Goal: Transaction & Acquisition: Purchase product/service

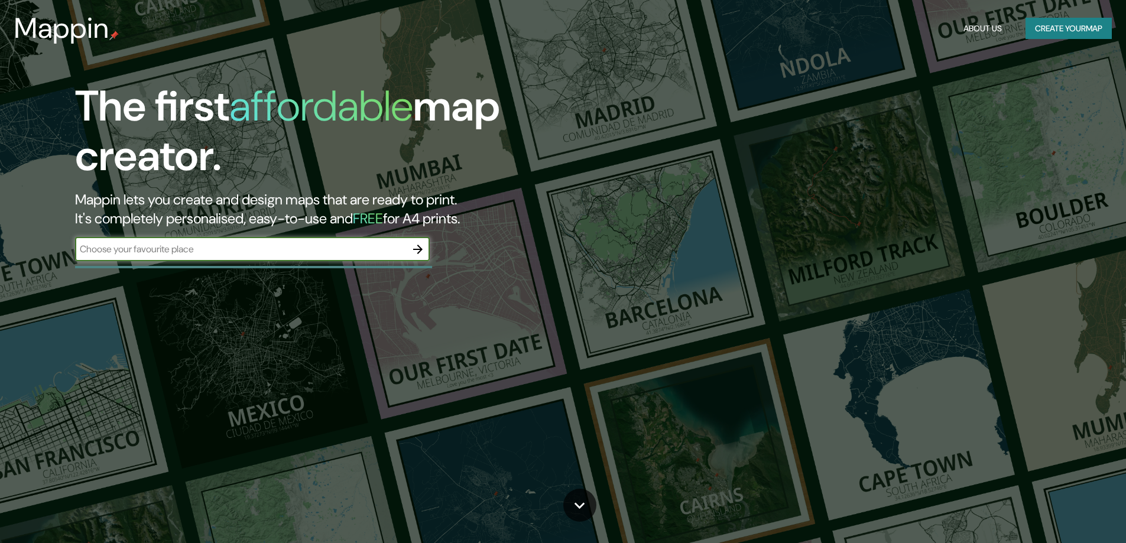
click at [308, 251] on input "text" at bounding box center [240, 249] width 331 height 14
type input "Comandante [PERSON_NAME]"
click at [421, 254] on icon "button" at bounding box center [418, 249] width 14 height 14
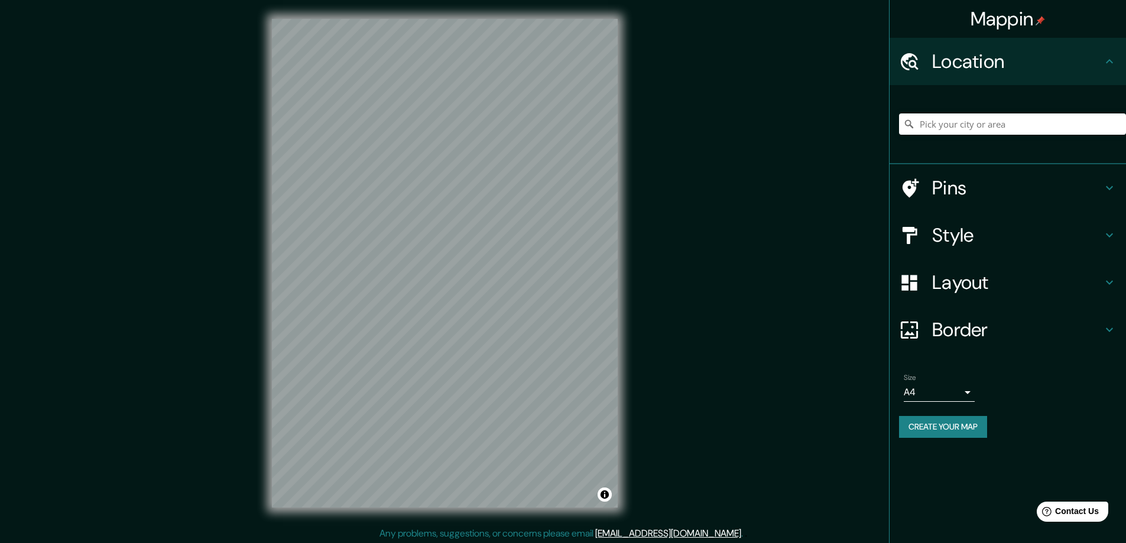
click at [760, 272] on div "Mappin Location Pins Style Layout Border Choose a border. Hint : you can make l…" at bounding box center [563, 272] width 1126 height 545
click at [668, 238] on div "Mappin Location Pins Style Layout Border Choose a border. Hint : you can make l…" at bounding box center [563, 272] width 1126 height 545
click at [980, 176] on h4 "Pins" at bounding box center [1017, 188] width 170 height 24
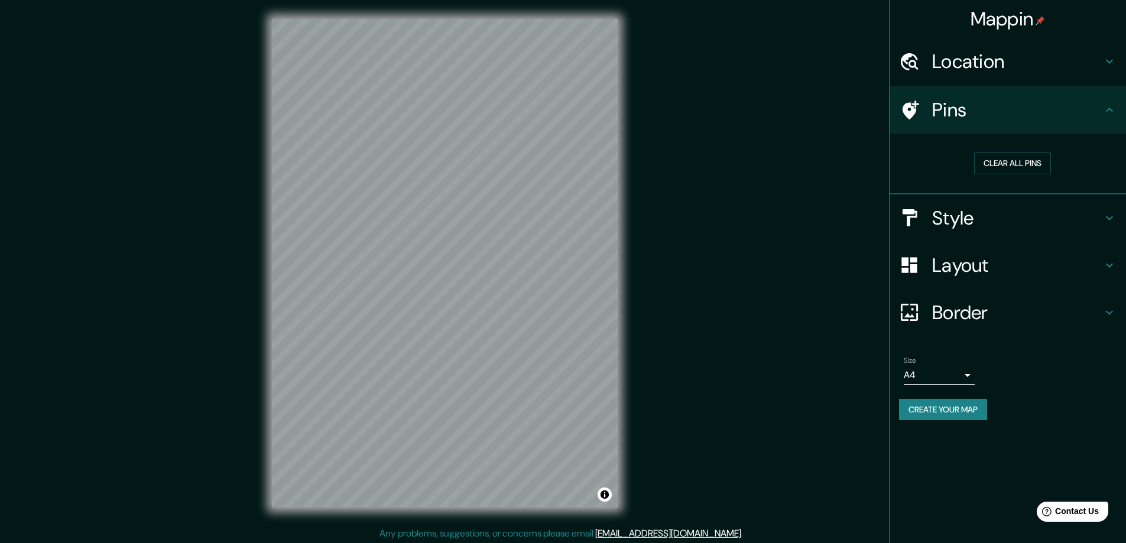
click at [1076, 111] on h4 "Pins" at bounding box center [1017, 110] width 170 height 24
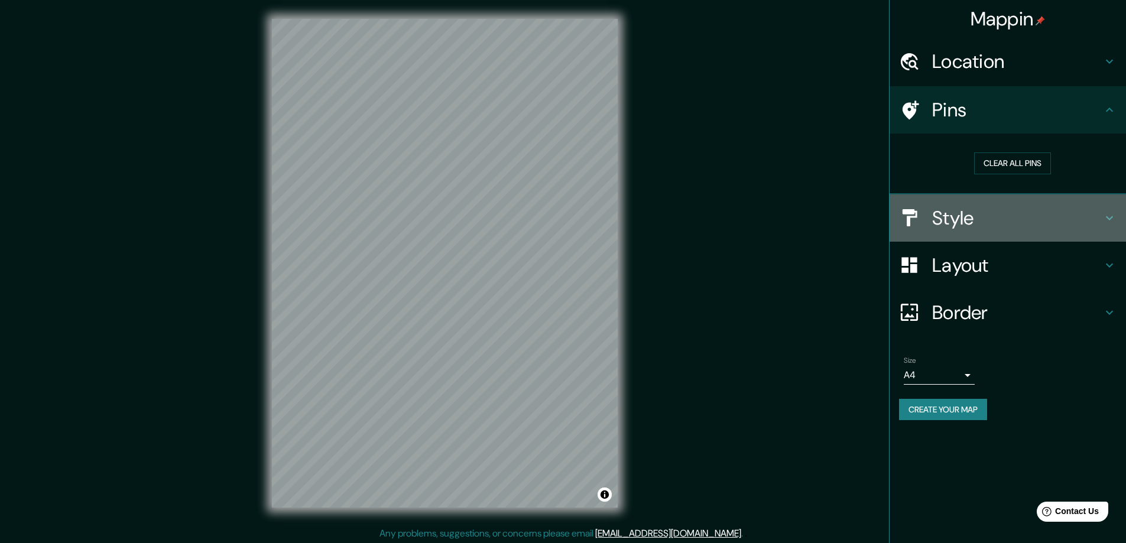
click at [1041, 207] on h4 "Style" at bounding box center [1017, 218] width 170 height 24
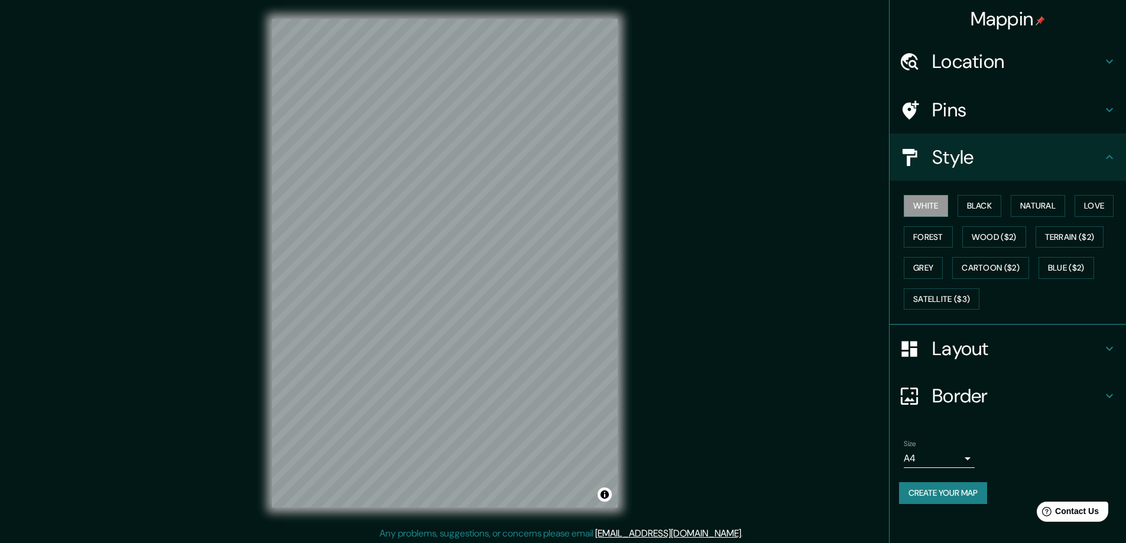
click at [1093, 160] on h4 "Style" at bounding box center [1017, 157] width 170 height 24
click at [1112, 354] on icon at bounding box center [1109, 349] width 14 height 14
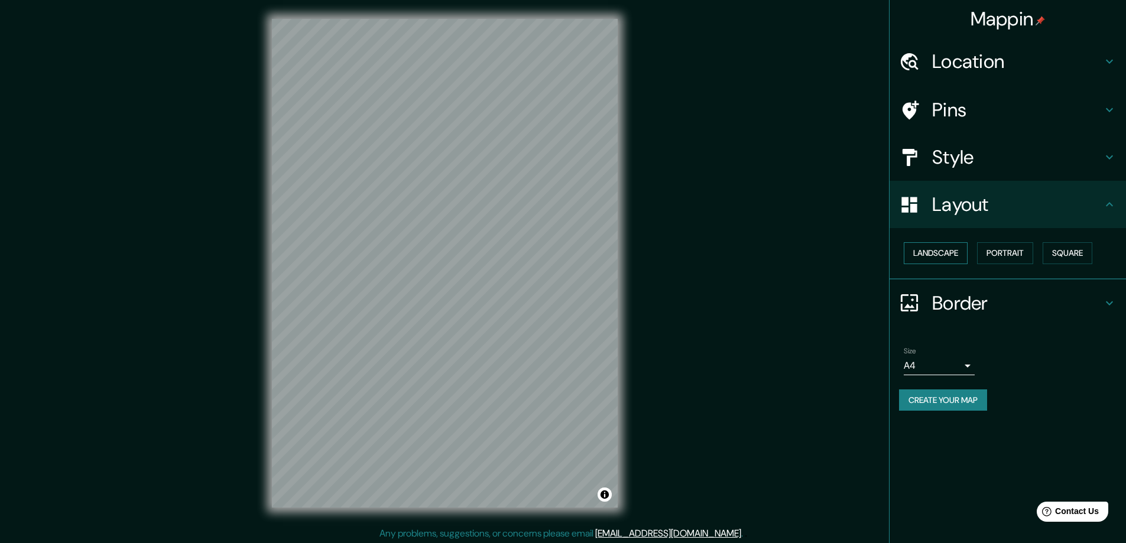
click at [958, 258] on button "Landscape" at bounding box center [936, 253] width 64 height 22
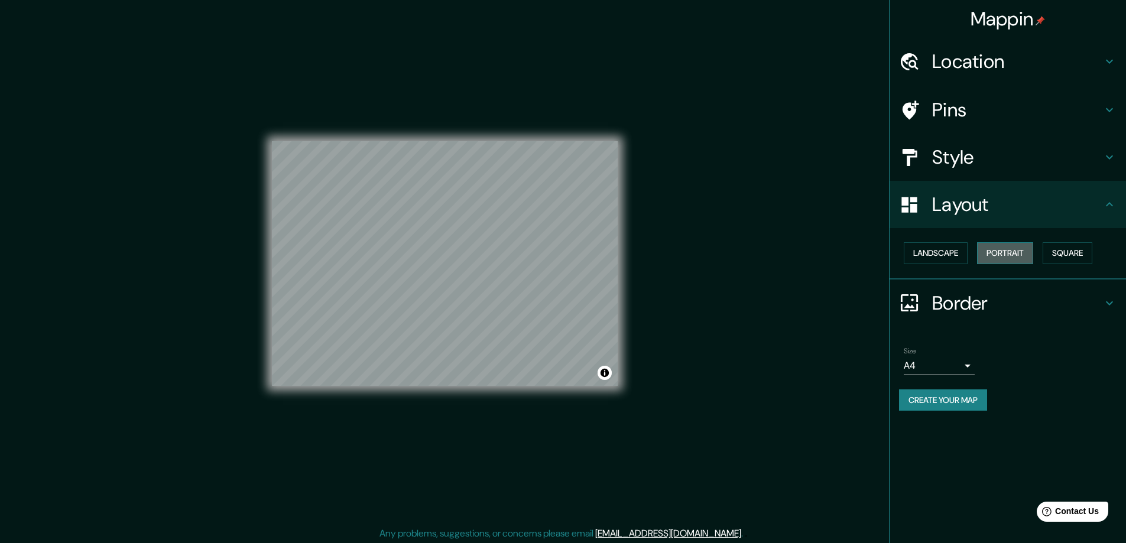
click at [994, 252] on button "Portrait" at bounding box center [1005, 253] width 56 height 22
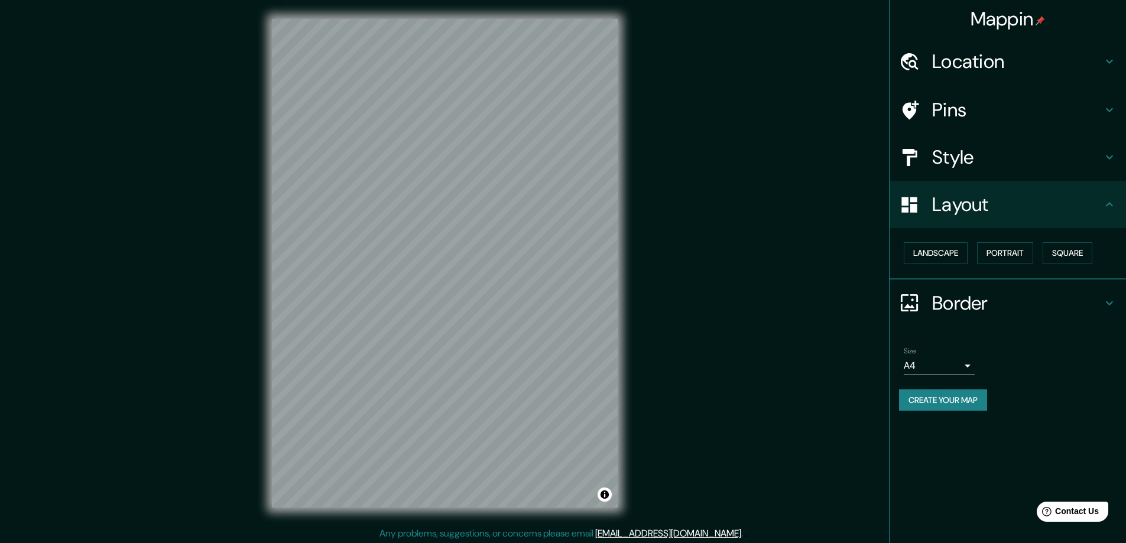
click at [1042, 257] on div "Landscape [GEOGRAPHIC_DATA]" at bounding box center [1012, 253] width 227 height 31
click at [1052, 257] on button "Square" at bounding box center [1067, 253] width 50 height 22
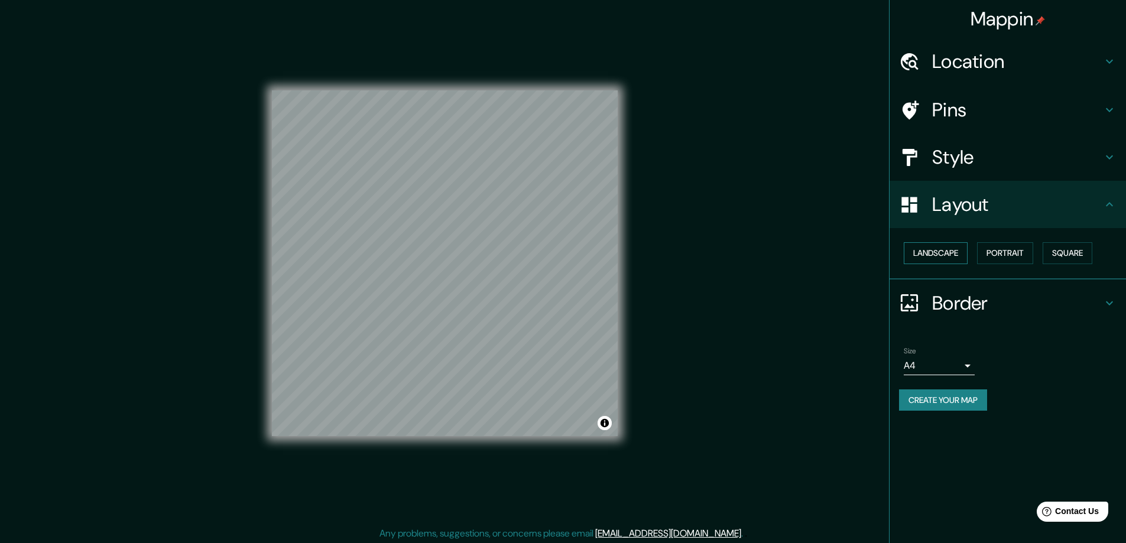
click at [948, 257] on button "Landscape" at bounding box center [936, 253] width 64 height 22
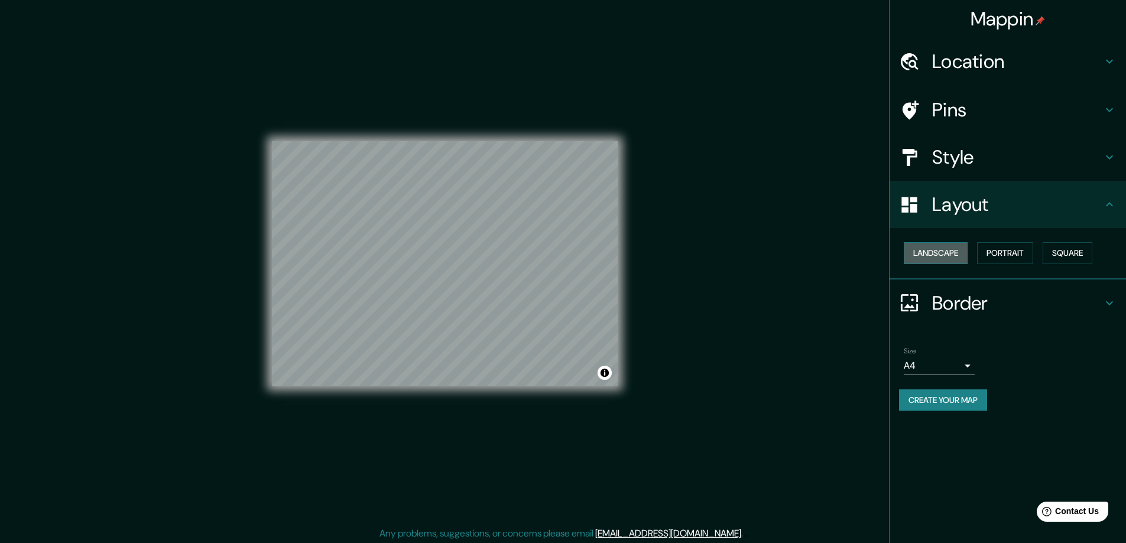
click at [931, 248] on button "Landscape" at bounding box center [936, 253] width 64 height 22
click at [1059, 246] on button "Square" at bounding box center [1067, 253] width 50 height 22
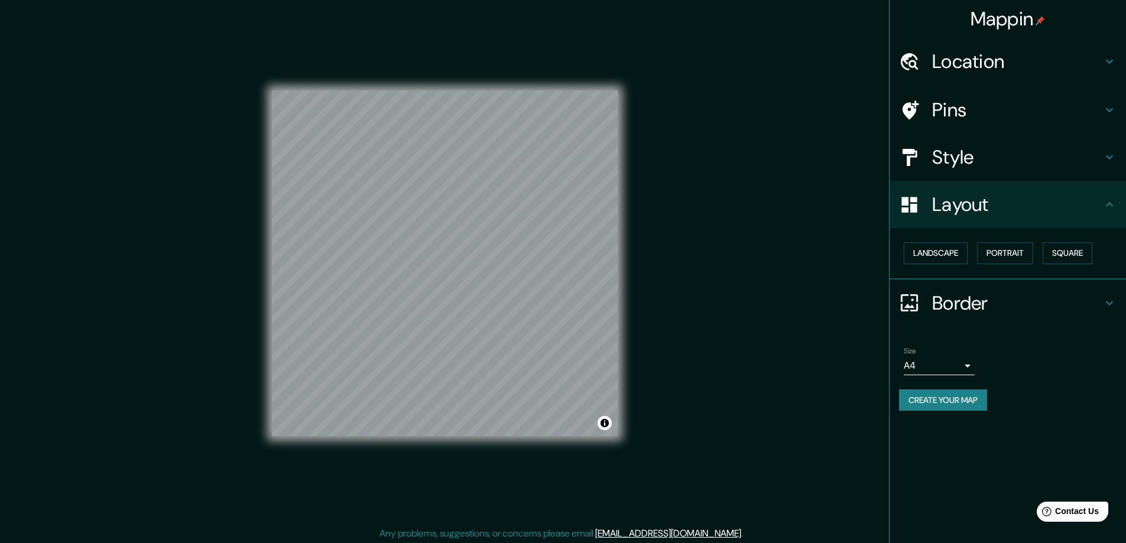
click at [1011, 236] on div "Landscape [GEOGRAPHIC_DATA]" at bounding box center [1007, 253] width 236 height 51
click at [1005, 245] on button "Portrait" at bounding box center [1005, 253] width 56 height 22
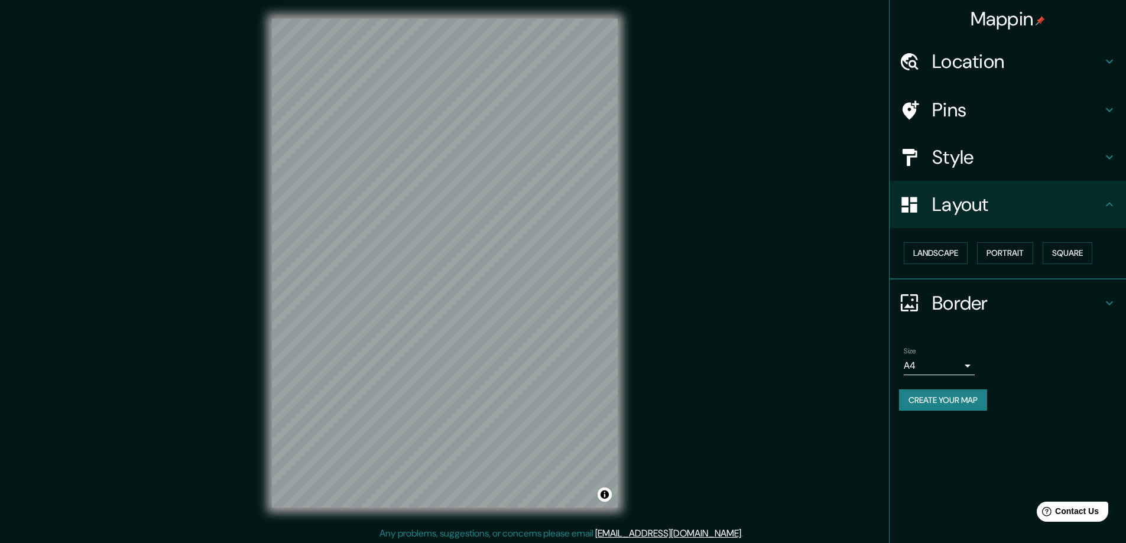
click at [959, 290] on div "Border" at bounding box center [1007, 303] width 236 height 47
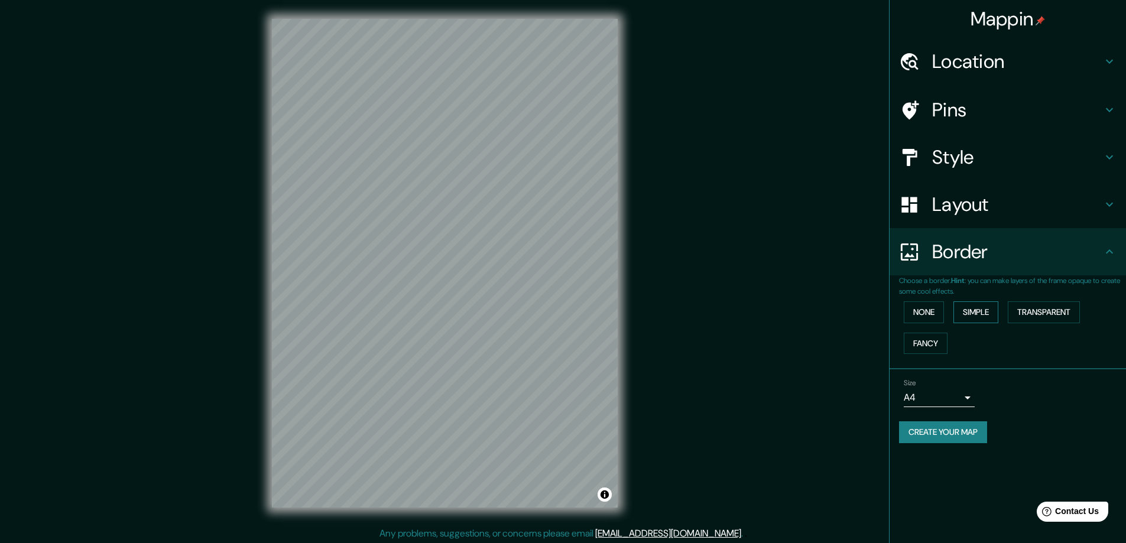
click at [973, 314] on button "Simple" at bounding box center [975, 312] width 45 height 22
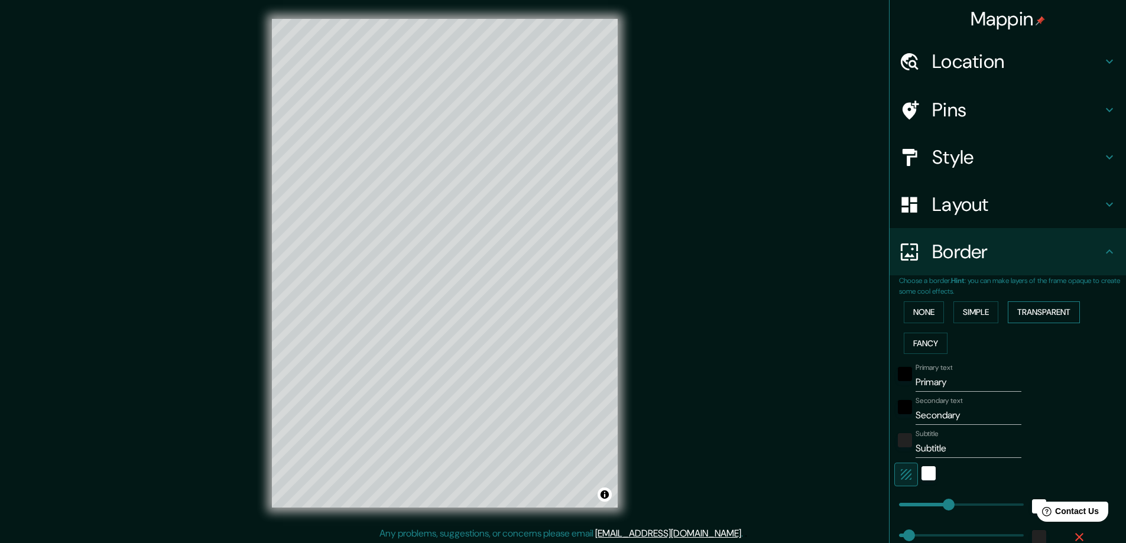
click at [1030, 314] on button "Transparent" at bounding box center [1044, 312] width 72 height 22
click at [924, 337] on button "Fancy" at bounding box center [926, 344] width 44 height 22
click at [921, 314] on button "None" at bounding box center [924, 312] width 40 height 22
